Goal: Navigation & Orientation: Find specific page/section

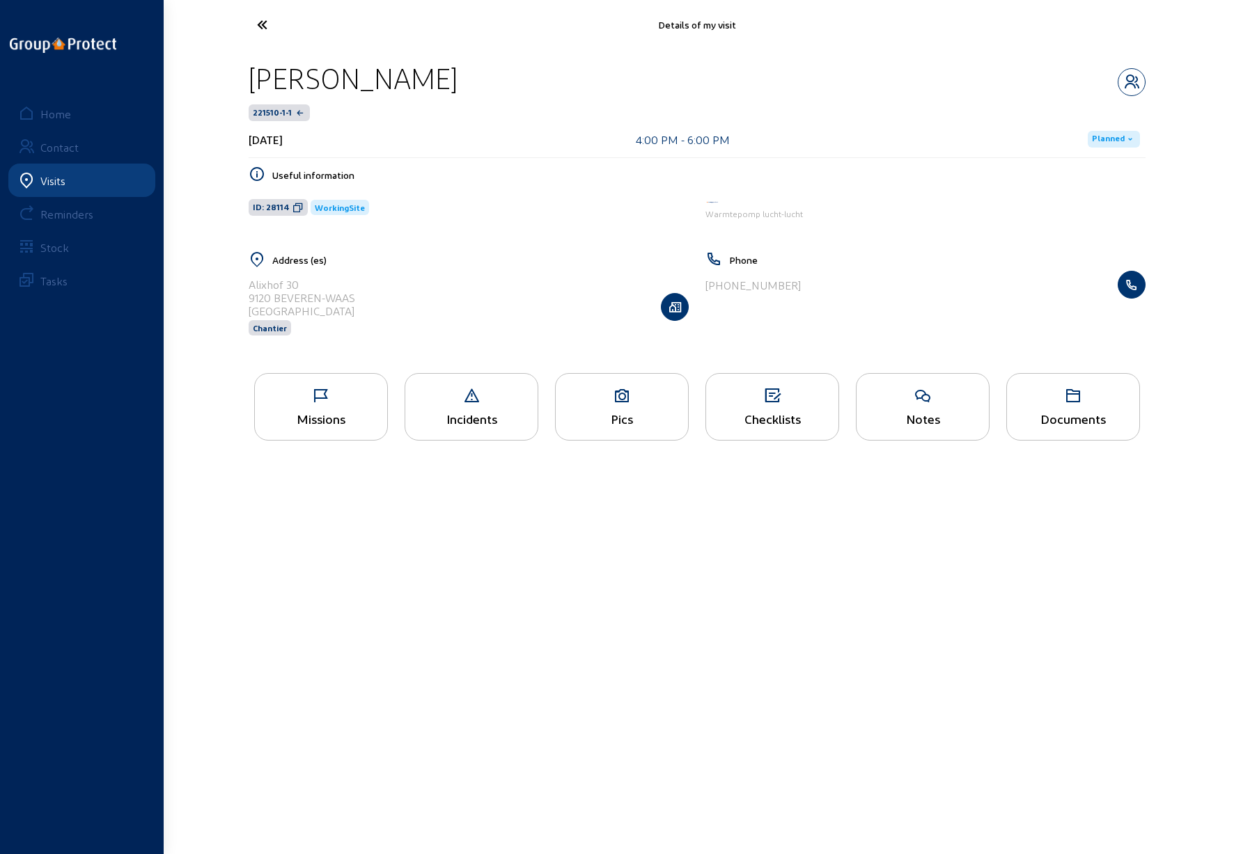
click at [262, 26] on icon at bounding box center [314, 25] width 128 height 24
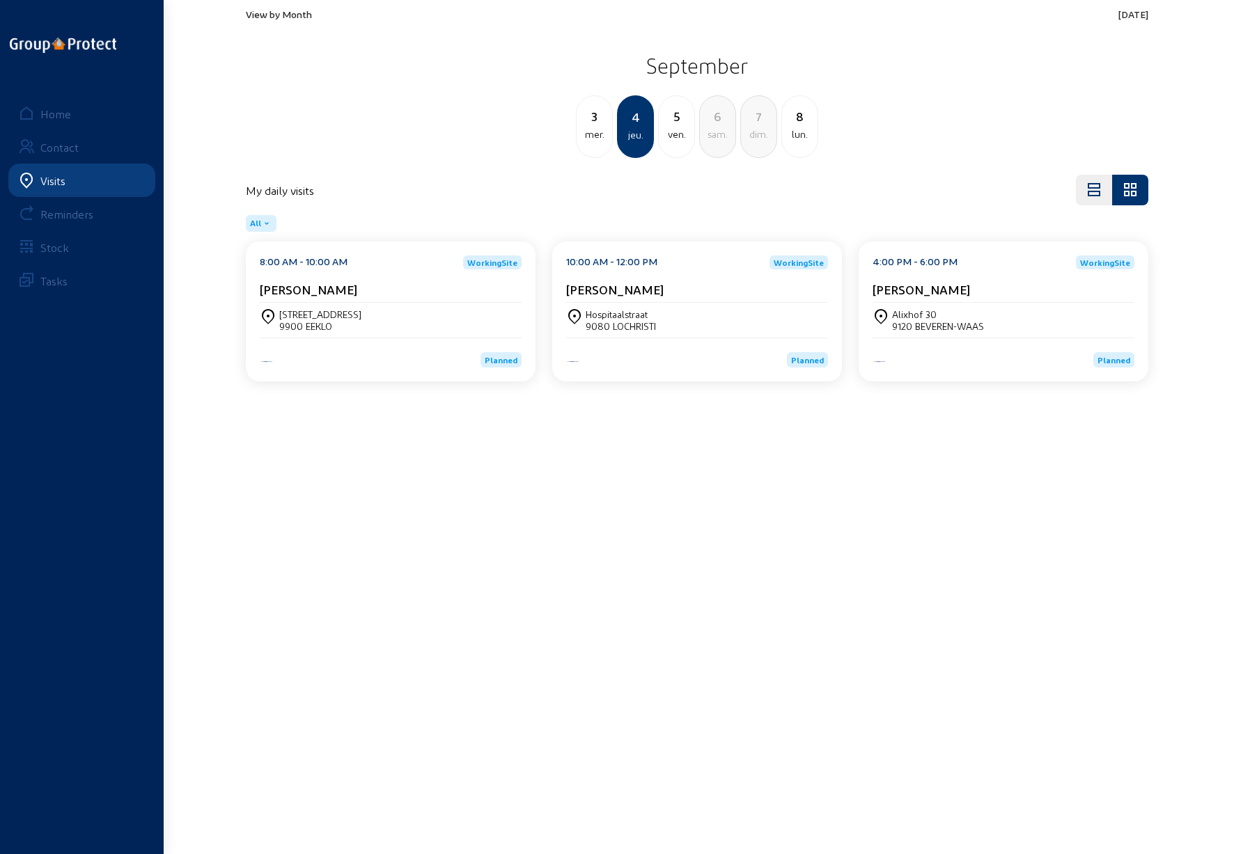
click at [304, 290] on cam-card-title "[PERSON_NAME]" at bounding box center [308, 289] width 97 height 15
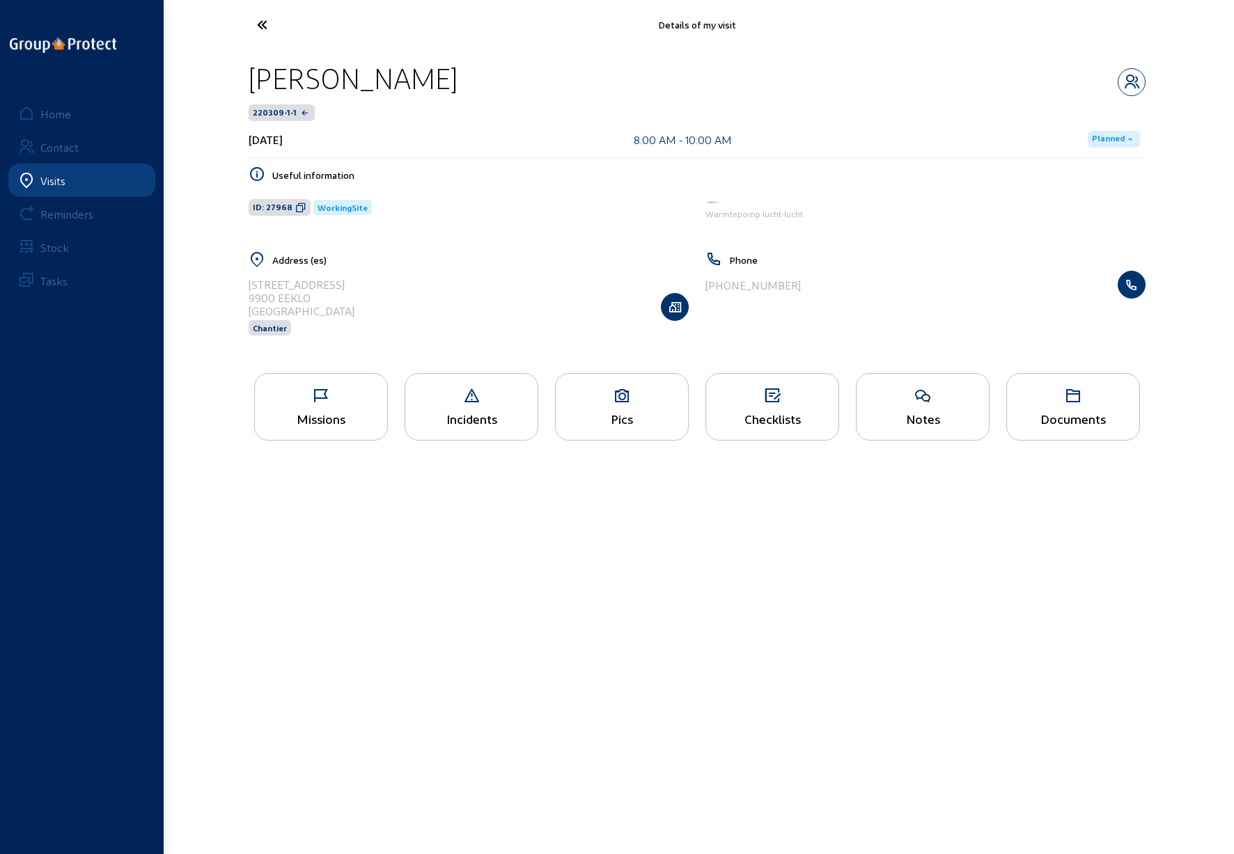
click at [263, 22] on icon at bounding box center [314, 25] width 128 height 24
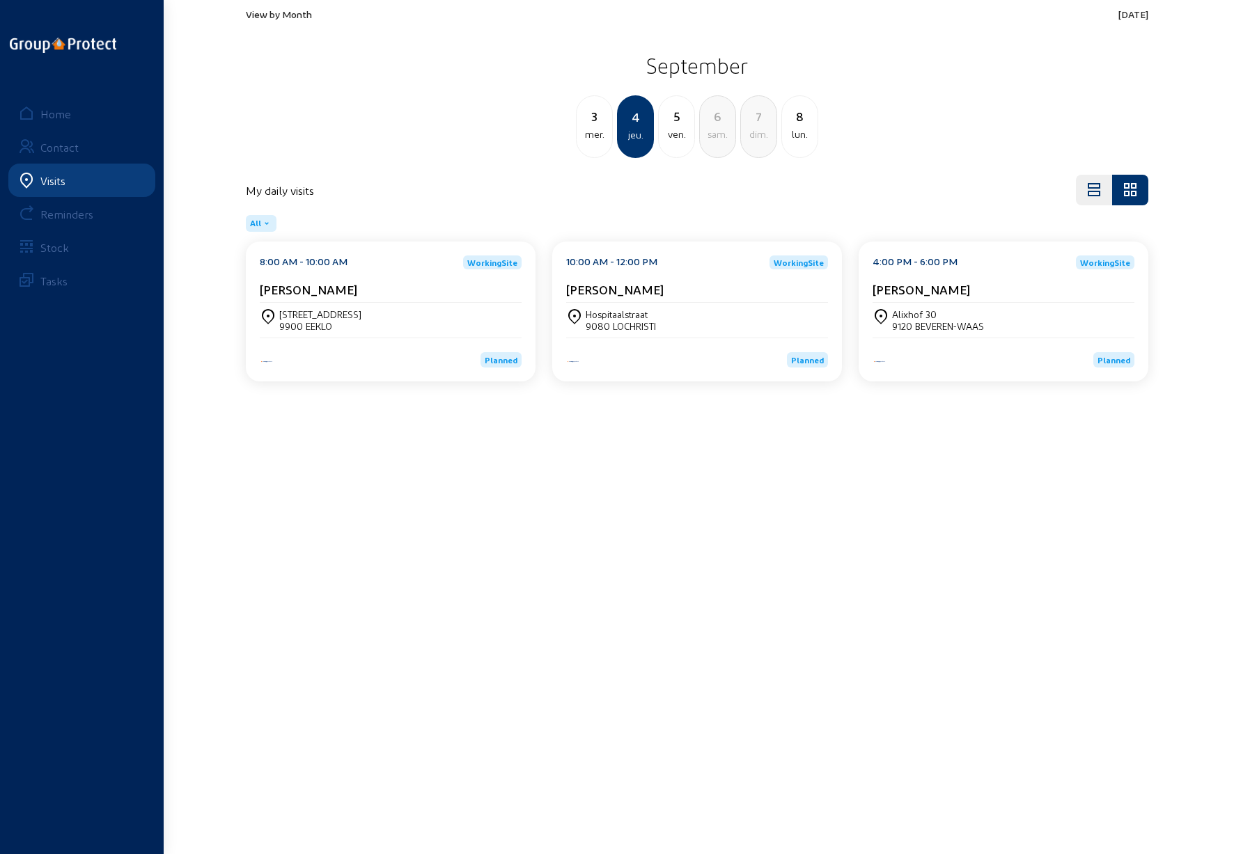
click at [697, 318] on div "[STREET_ADDRESS]" at bounding box center [697, 320] width 262 height 24
